Goal: Task Accomplishment & Management: Complete application form

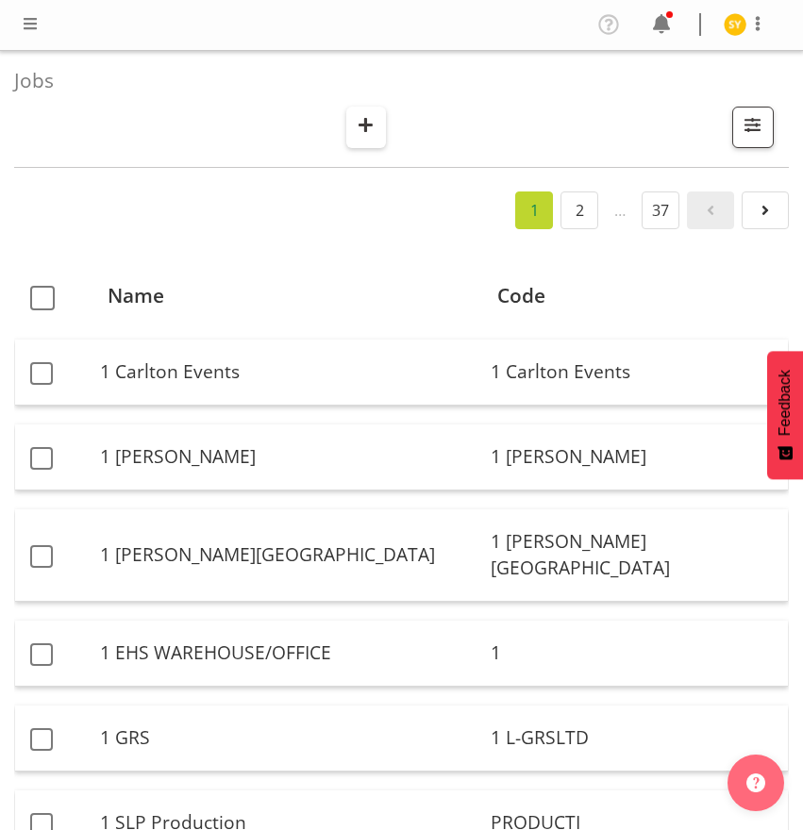
click at [372, 133] on span "button" at bounding box center [365, 124] width 25 height 25
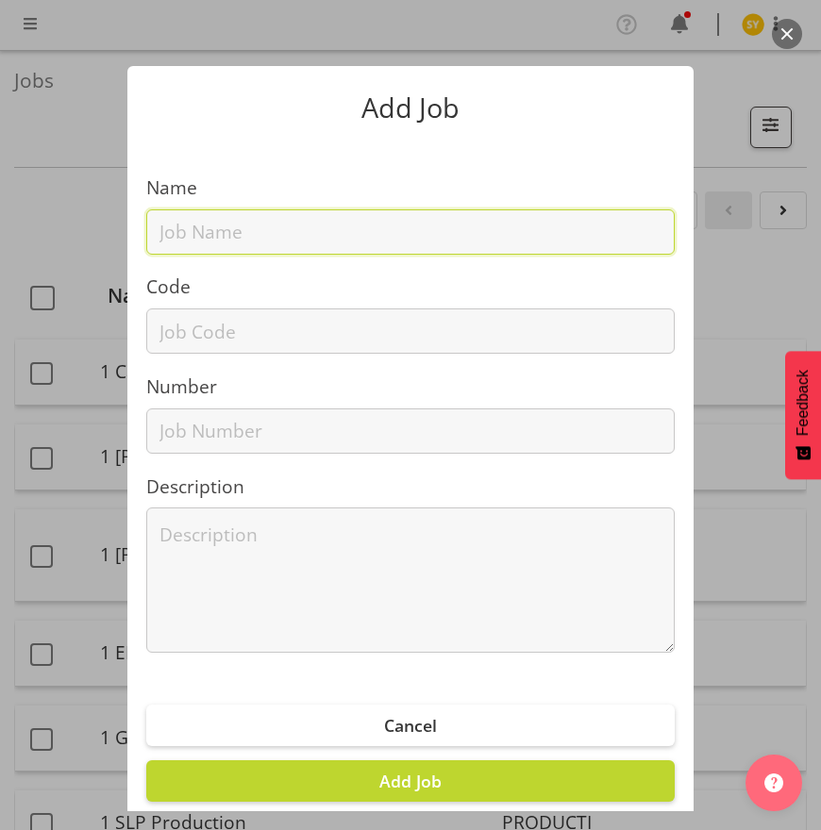
click at [251, 228] on input "text" at bounding box center [410, 231] width 528 height 45
paste input "1250816B"
type input "1250816B"
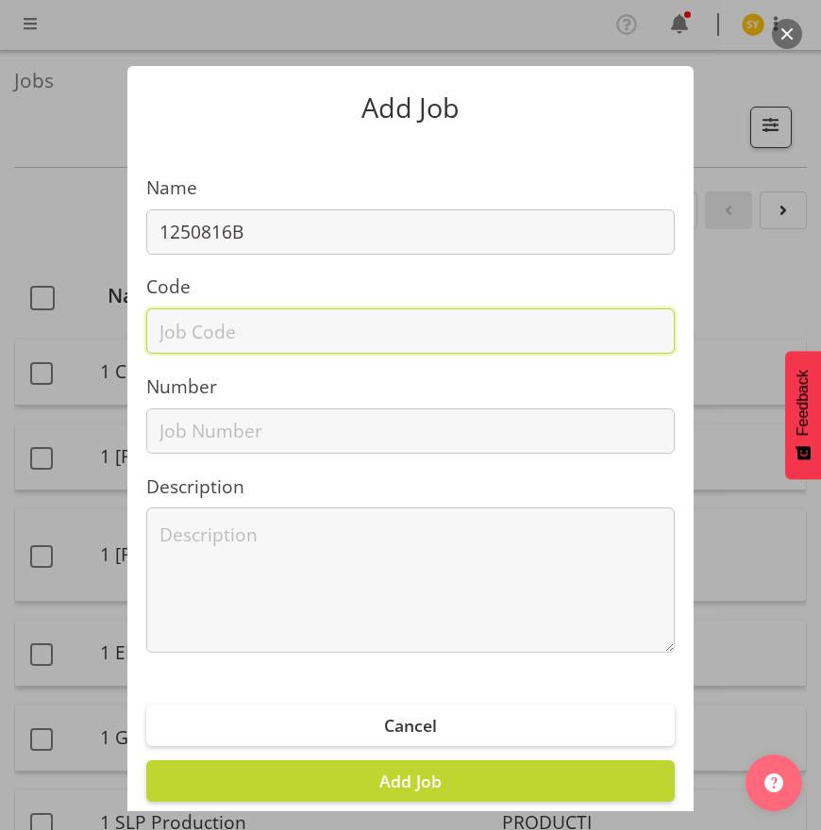
click at [208, 338] on input "text" at bounding box center [410, 331] width 528 height 45
paste input "1250816B"
type input "1250816B"
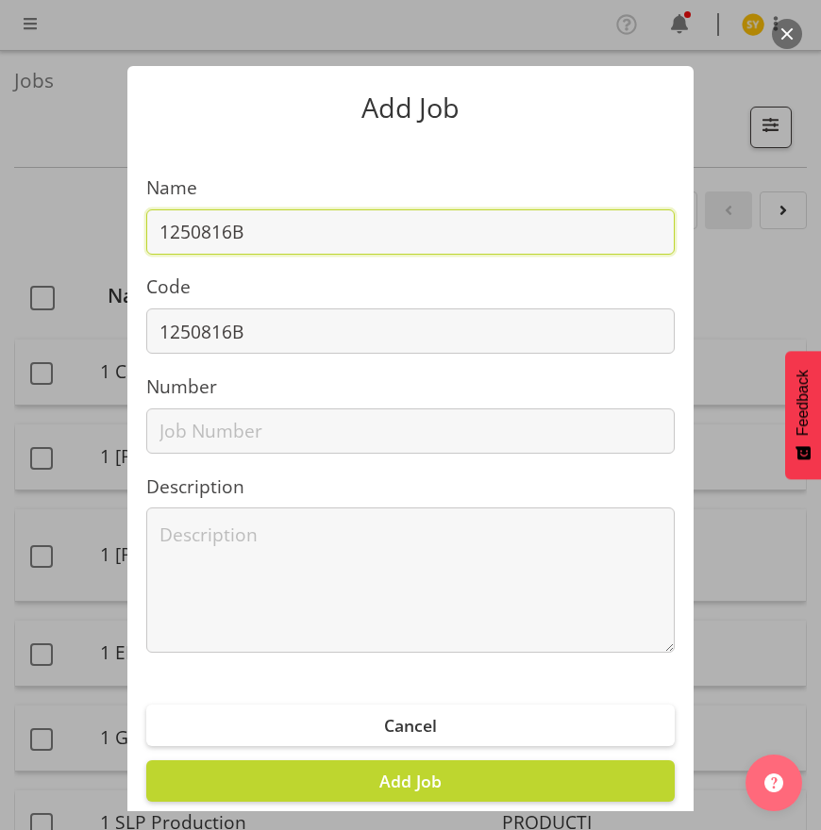
click at [304, 233] on input "1250816B" at bounding box center [410, 231] width 528 height 45
click at [298, 236] on input "1250816B -" at bounding box center [410, 231] width 528 height 45
paste input "[GEOGRAPHIC_DATA]"
drag, startPoint x: 254, startPoint y: 230, endPoint x: 491, endPoint y: 227, distance: 236.9
click at [491, 227] on input "1250816B - [GEOGRAPHIC_DATA]" at bounding box center [410, 231] width 528 height 45
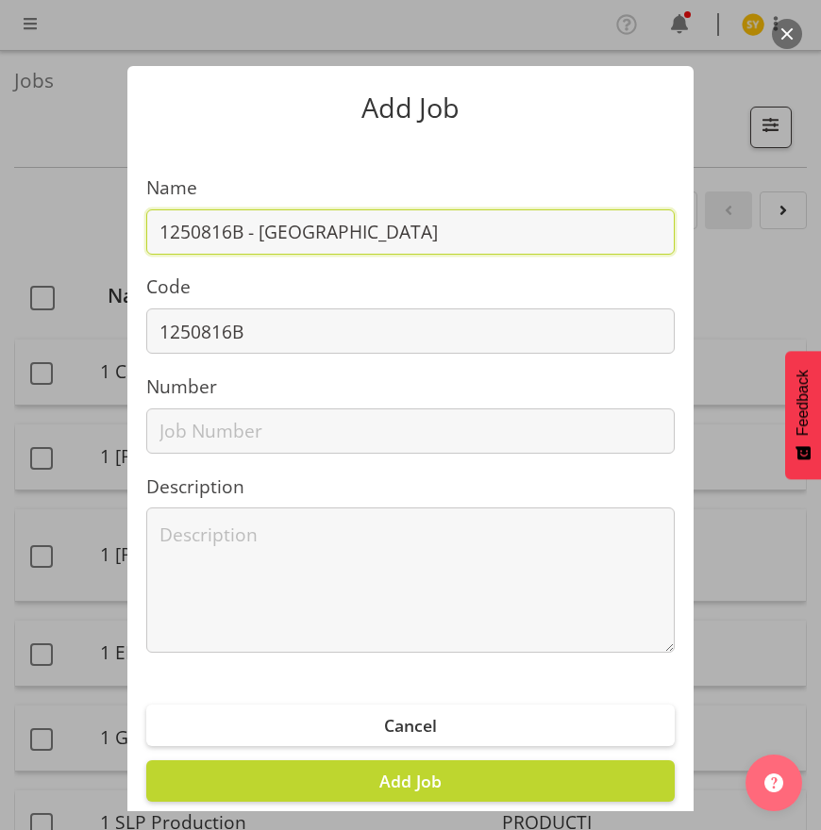
paste input "FMHS @ UoA Open Day 2025"
drag, startPoint x: 514, startPoint y: 232, endPoint x: -174, endPoint y: 277, distance: 689.4
click at [0, 277] on html "COAST GROUP Profile Log Out Jobs Search Showing active jobs Showing running job…" at bounding box center [410, 415] width 821 height 830
type input "1250816B - FMHS @ UoA Open Day 2025"
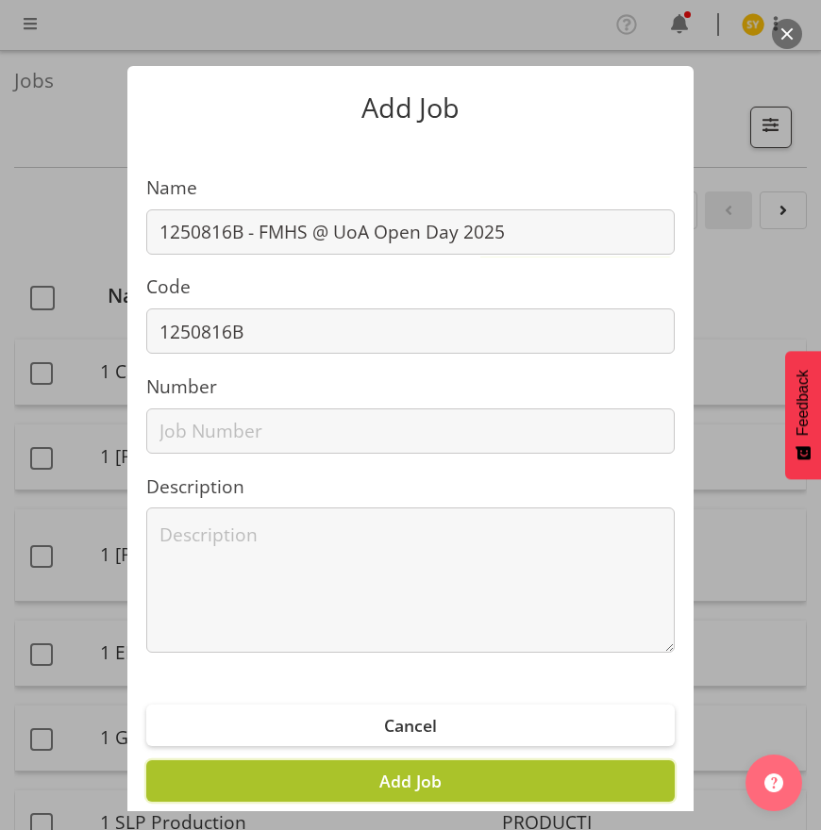
click at [397, 778] on span "Add Job" at bounding box center [410, 781] width 62 height 23
